Goal: Information Seeking & Learning: Understand process/instructions

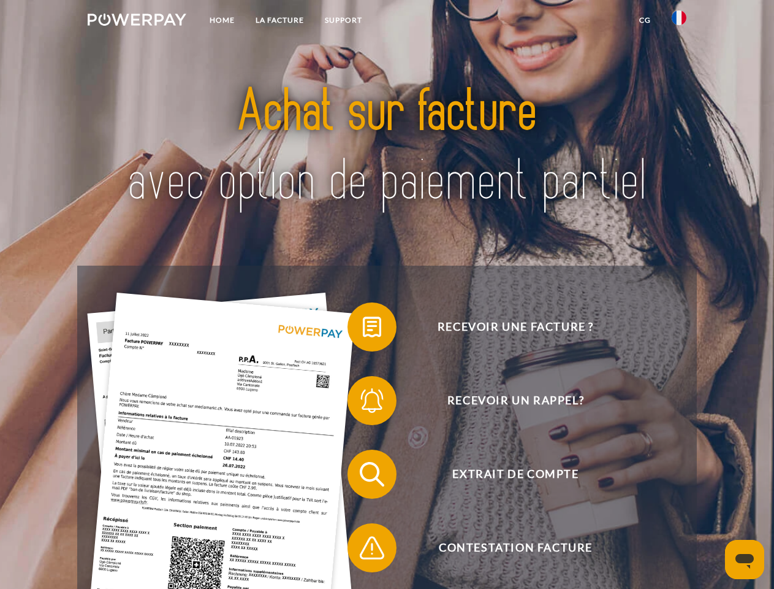
click at [137, 21] on img at bounding box center [137, 19] width 99 height 12
click at [679, 21] on img at bounding box center [679, 17] width 15 height 15
click at [645, 20] on link "CG" at bounding box center [645, 20] width 32 height 22
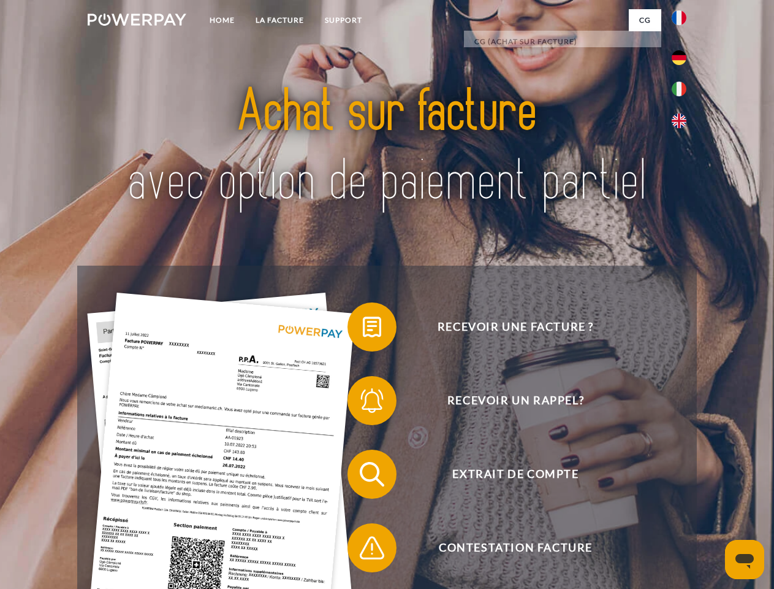
click at [363, 329] on span at bounding box center [353, 326] width 61 height 61
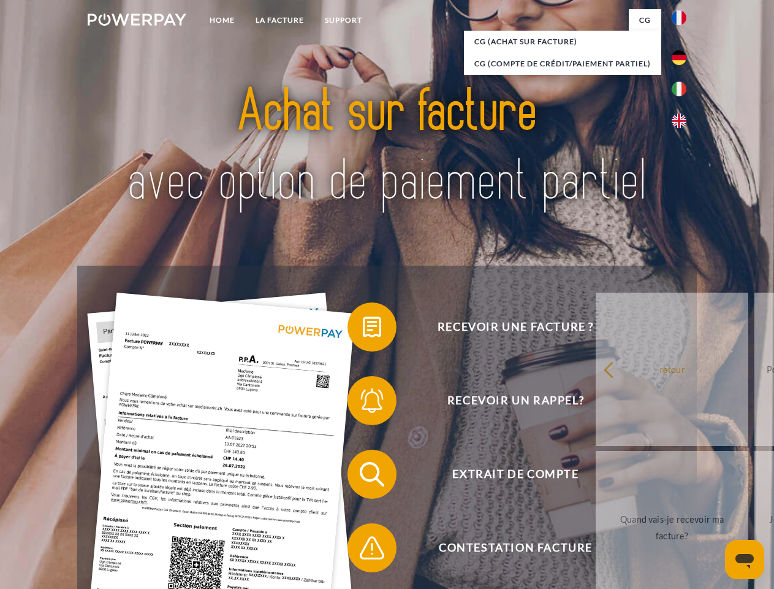
click at [596, 403] on link "retour" at bounding box center [672, 368] width 153 height 153
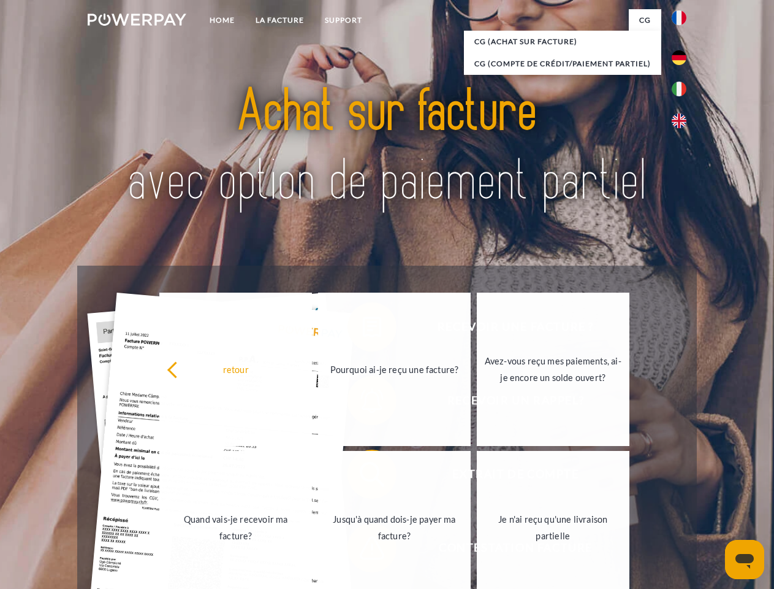
click at [312, 476] on link "Quand vais-je recevoir ma facture?" at bounding box center [235, 527] width 153 height 153
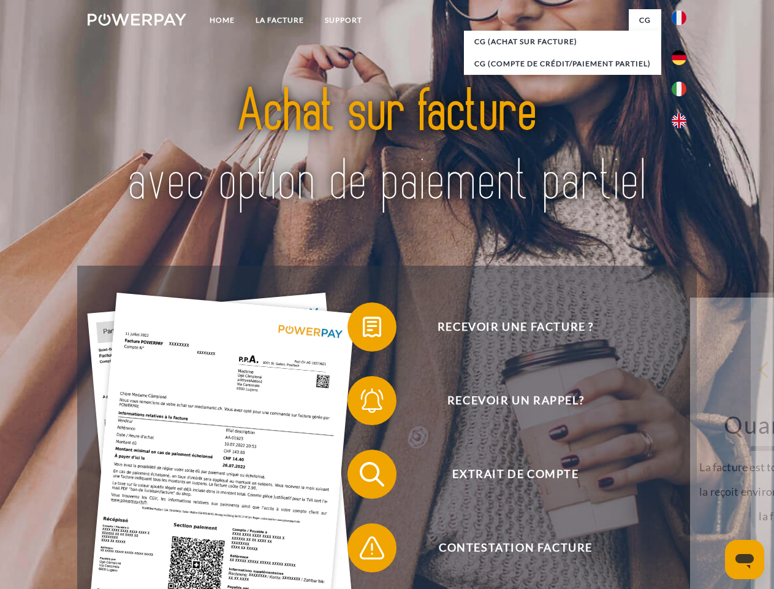
click at [363, 550] on span at bounding box center [353, 547] width 61 height 61
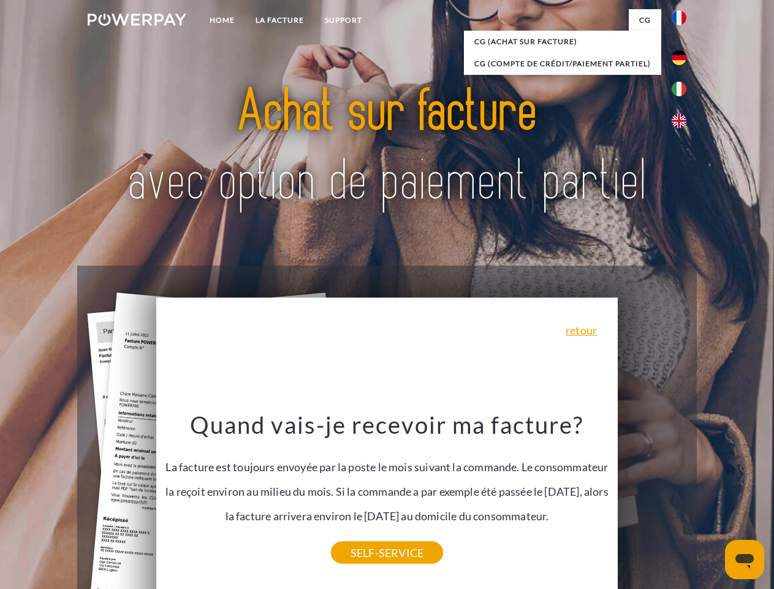
click at [745, 559] on icon "Ouvrir la fenêtre de messagerie" at bounding box center [745, 561] width 18 height 15
